Goal: Task Accomplishment & Management: Manage account settings

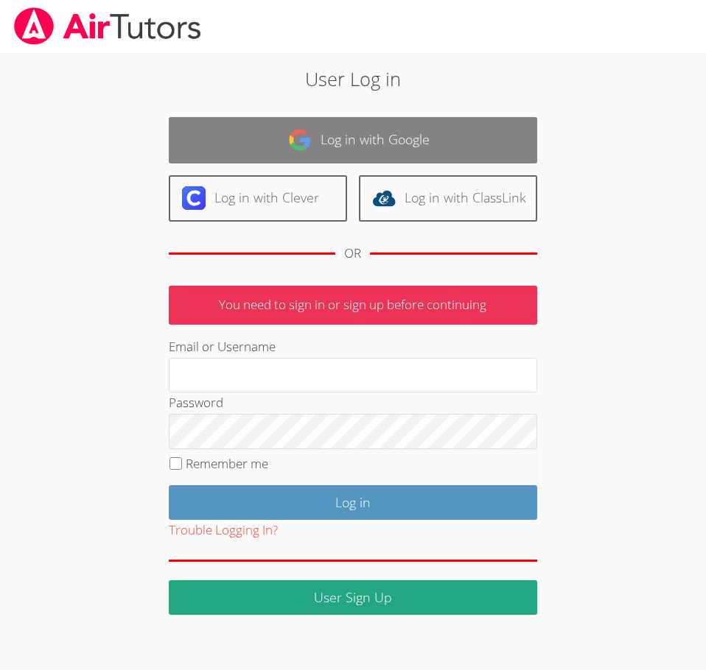
type input "[EMAIL_ADDRESS][DOMAIN_NAME]"
click at [308, 153] on link "Log in with Google" at bounding box center [353, 140] width 368 height 46
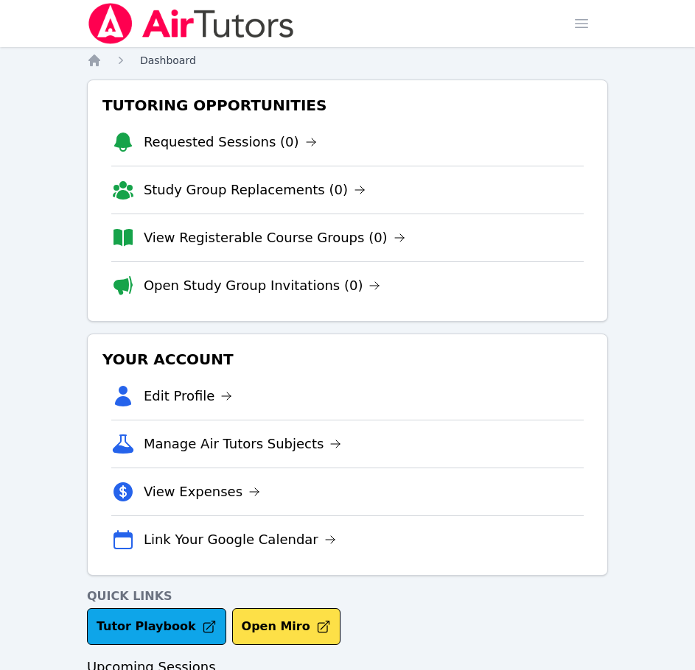
click at [166, 65] on span "Dashboard" at bounding box center [168, 61] width 56 height 12
click at [572, 29] on span "button" at bounding box center [581, 23] width 32 height 32
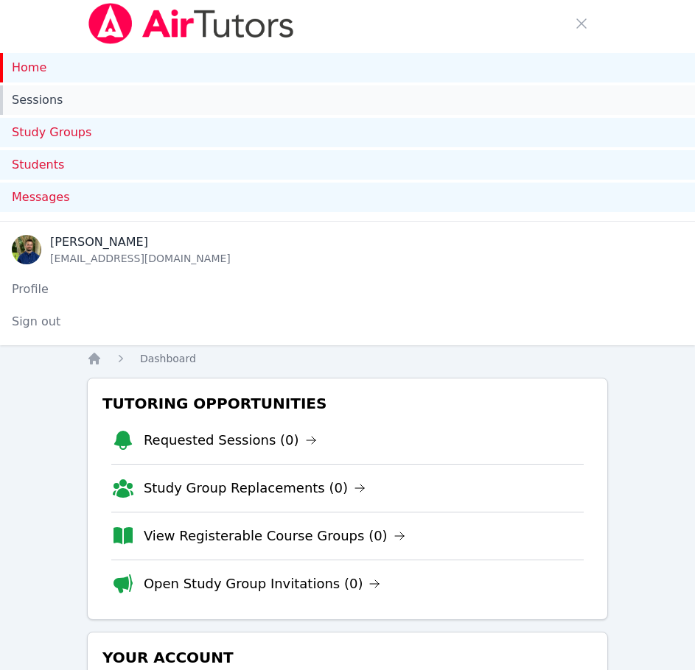
click at [63, 105] on link "Sessions" at bounding box center [347, 99] width 695 height 29
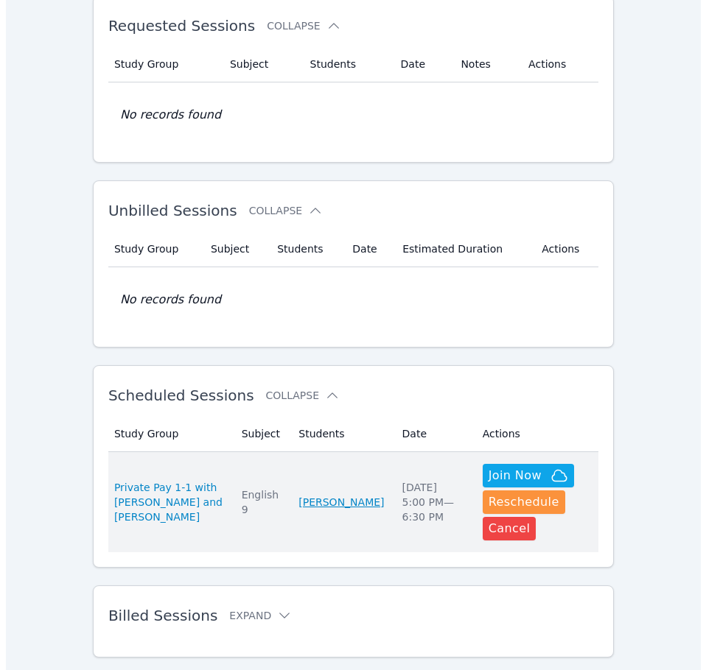
scroll to position [390, 0]
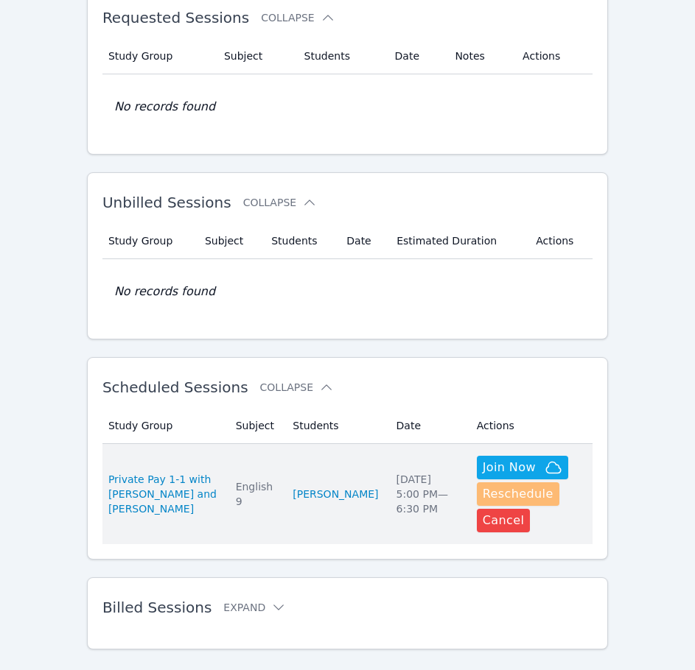
click at [499, 494] on button "Reschedule" at bounding box center [518, 494] width 82 height 24
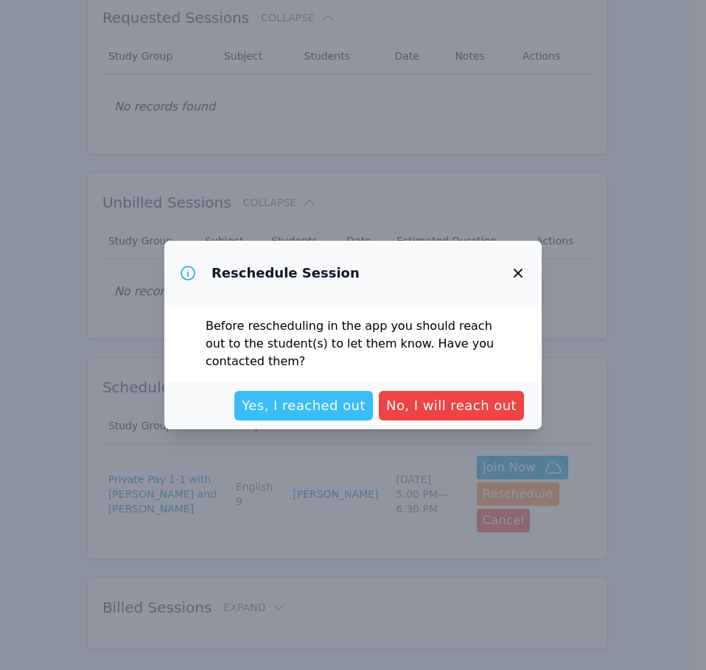
click at [331, 409] on span "Yes, I reached out" at bounding box center [304, 406] width 124 height 21
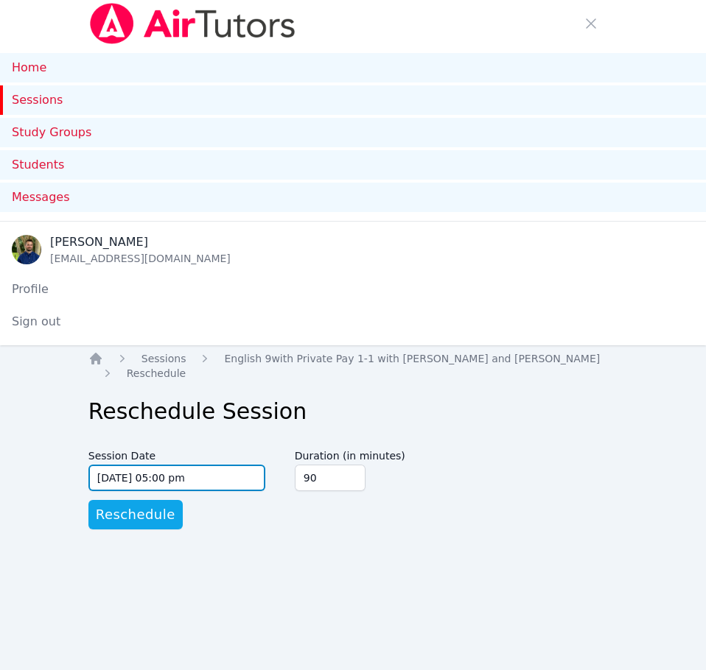
click at [228, 486] on input "09/01/2025 05:00 pm" at bounding box center [176, 478] width 177 height 27
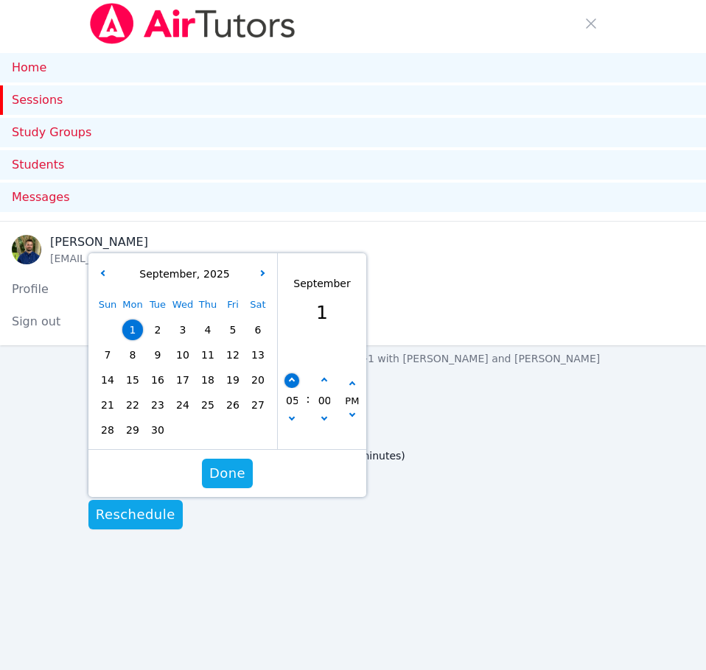
click at [294, 381] on icon "button" at bounding box center [292, 381] width 6 height 6
type input "09/01/2025 06:00 pm"
type input "06"
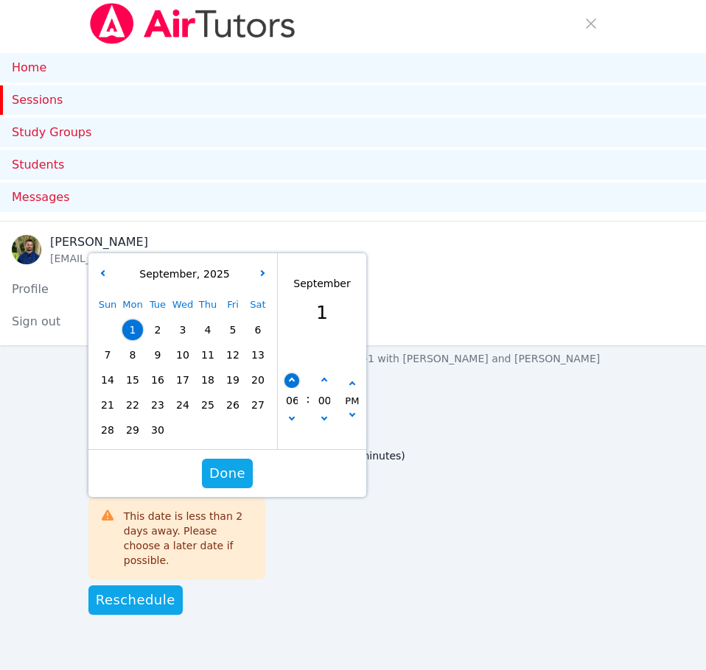
click at [294, 381] on icon "button" at bounding box center [292, 381] width 6 height 6
type input "09/01/2025 07:00 pm"
type input "07"
click at [294, 381] on icon "button" at bounding box center [292, 381] width 6 height 6
type input "09/01/2025 08:00 pm"
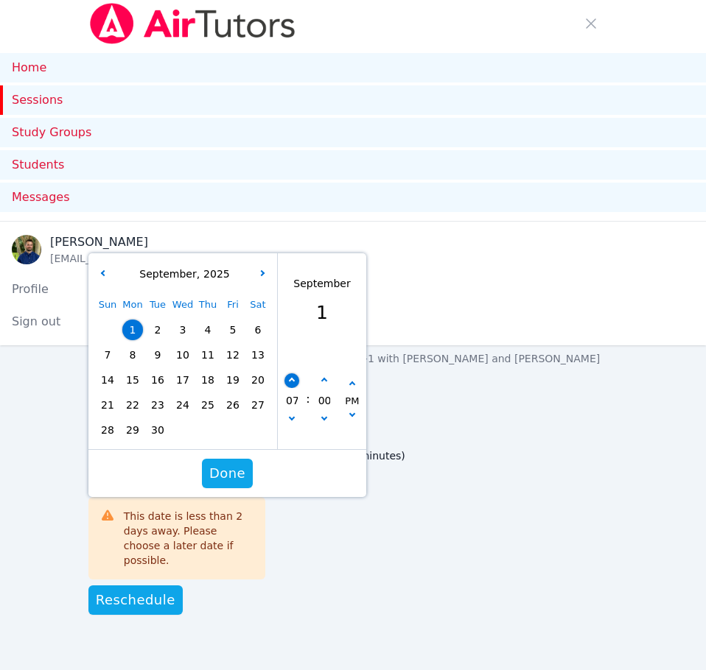
type input "08"
click at [294, 381] on icon "button" at bounding box center [292, 381] width 6 height 6
type input "09/01/2025 09:00 pm"
type input "09"
click at [236, 471] on span "Done" at bounding box center [227, 473] width 36 height 21
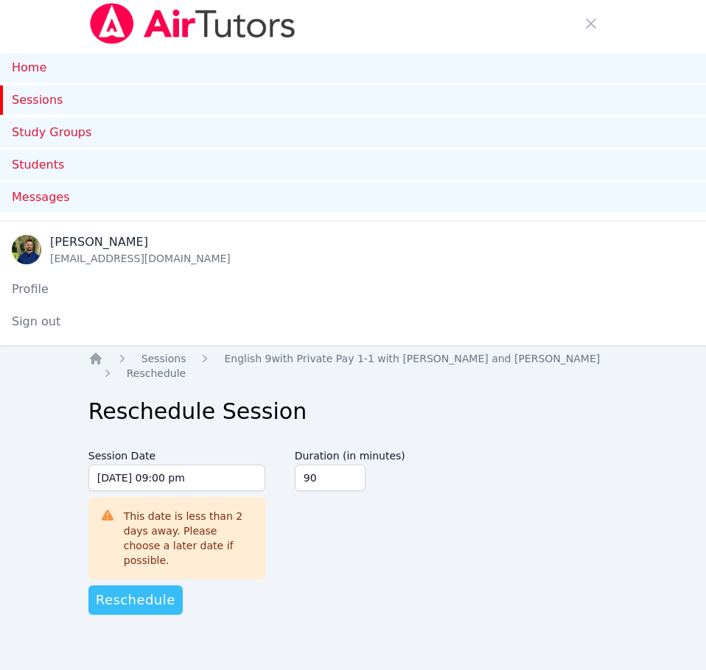
click at [145, 590] on span "Reschedule" at bounding box center [136, 600] width 80 height 21
